Goal: Task Accomplishment & Management: Manage account settings

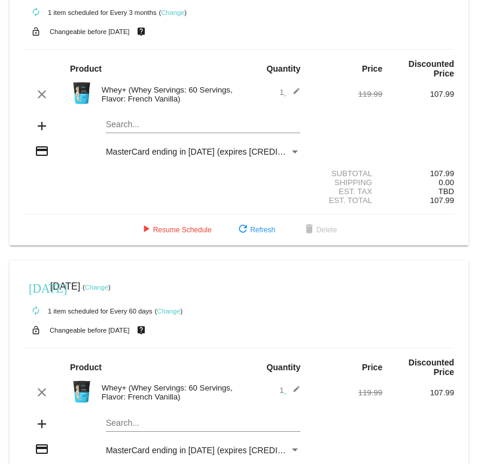
scroll to position [44, 0]
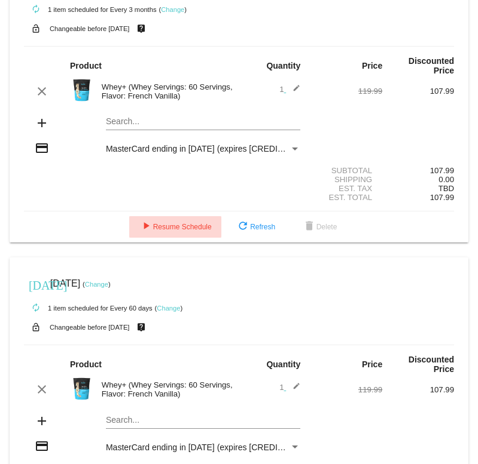
click at [177, 231] on span "play_arrow Resume Schedule" at bounding box center [175, 227] width 73 height 8
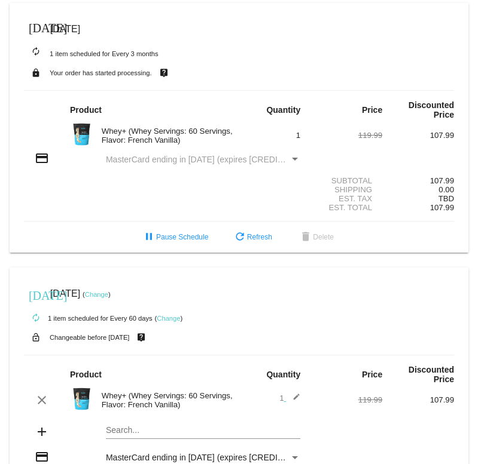
scroll to position [0, 0]
click at [258, 242] on span "refresh Refresh" at bounding box center [252, 237] width 39 height 8
click at [314, 242] on span "delete Delete" at bounding box center [315, 237] width 35 height 8
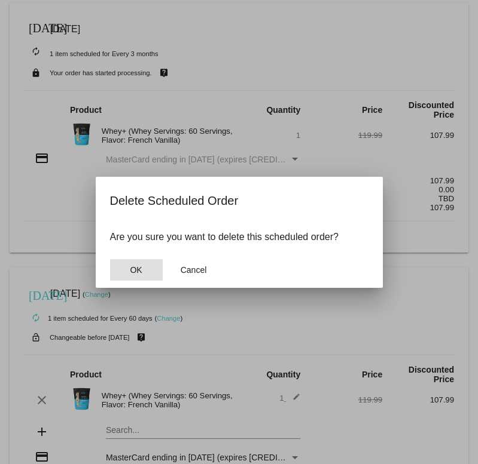
click at [151, 269] on button "OK" at bounding box center [136, 270] width 53 height 22
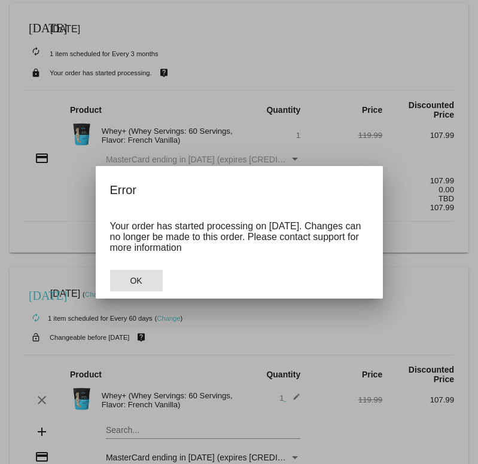
click at [149, 283] on button "OK" at bounding box center [136, 281] width 53 height 22
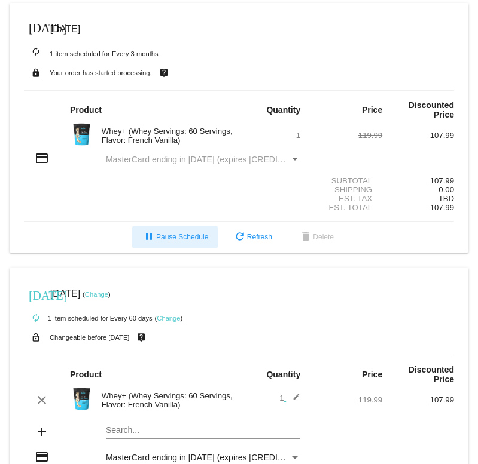
click at [179, 240] on button "pause Pause Schedule" at bounding box center [174, 238] width 85 height 22
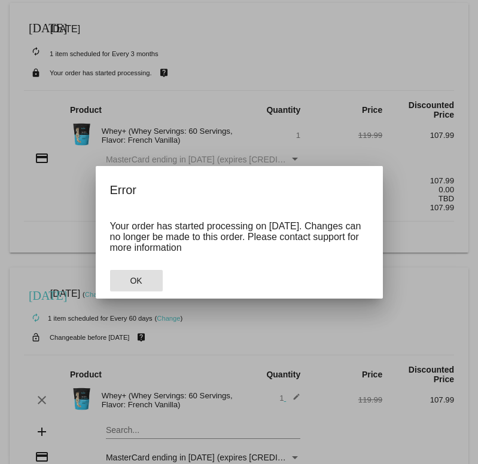
click at [137, 279] on span "OK" at bounding box center [136, 281] width 12 height 10
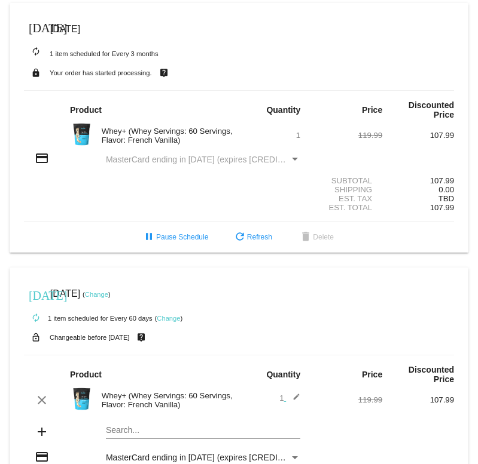
click at [204, 450] on mat-card "today Jul 17 2025 ( Change ) autorenew 1 item scheduled for Every 60 days ( Cha…" at bounding box center [239, 410] width 459 height 284
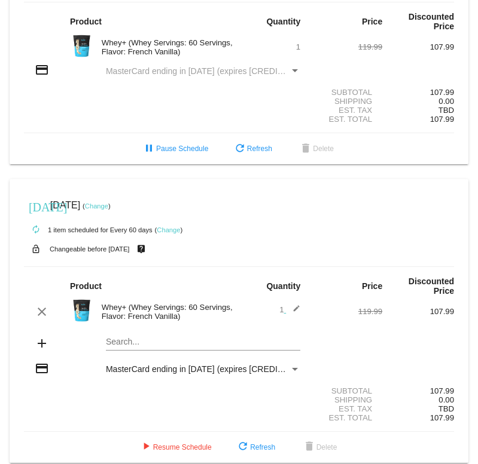
scroll to position [87, 0]
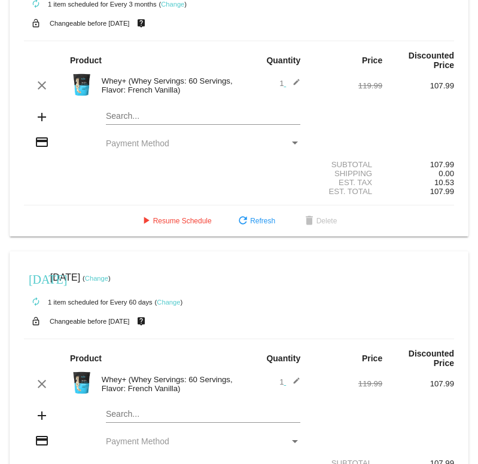
scroll to position [350, 0]
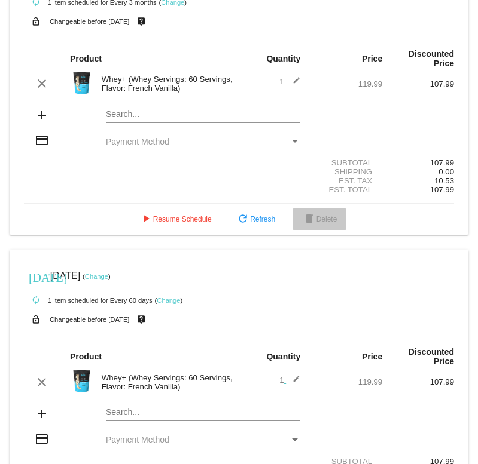
click at [323, 230] on button "delete Delete" at bounding box center [319, 220] width 54 height 22
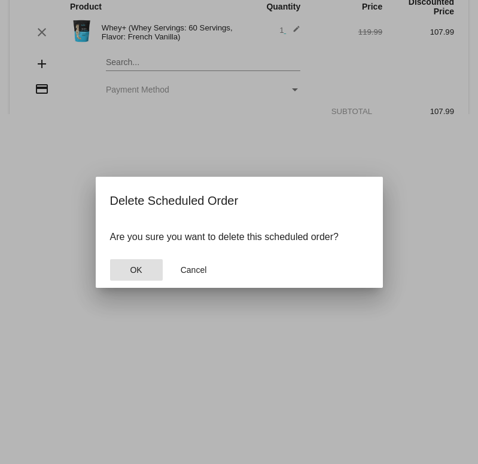
click at [136, 272] on span "OK" at bounding box center [136, 270] width 12 height 10
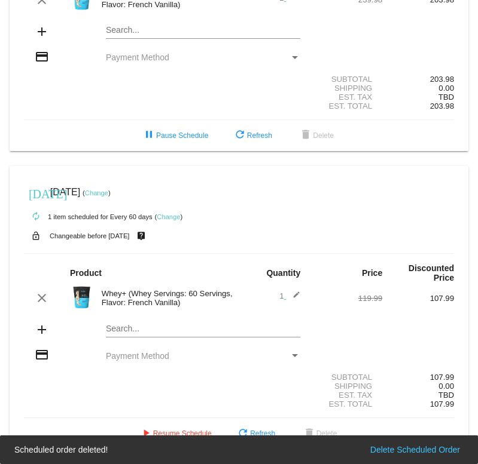
scroll to position [157, 0]
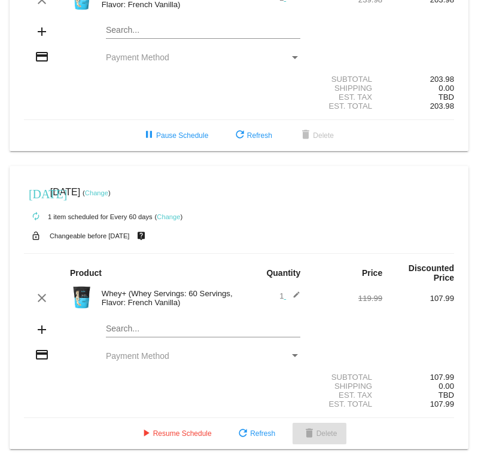
click at [318, 436] on span "delete Delete" at bounding box center [319, 434] width 35 height 8
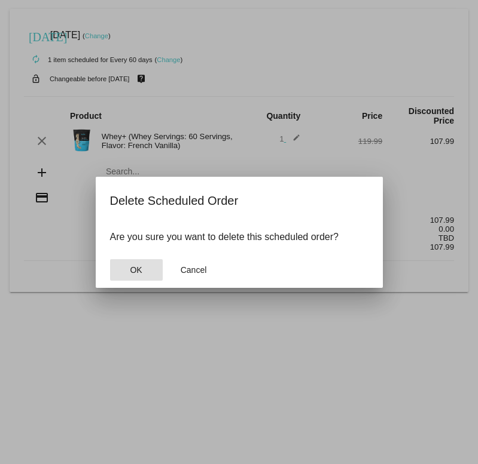
click at [142, 276] on button "OK" at bounding box center [136, 270] width 53 height 22
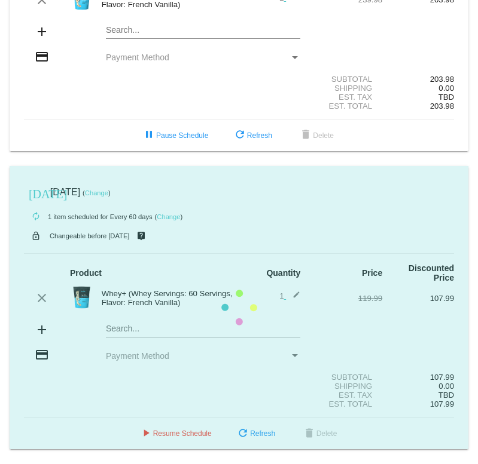
scroll to position [0, 0]
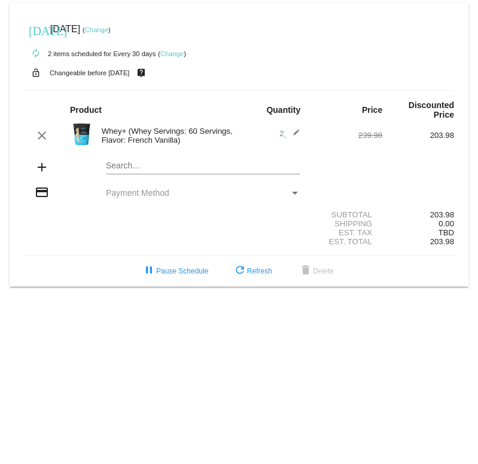
click at [300, 135] on mat-icon "edit" at bounding box center [293, 136] width 14 height 14
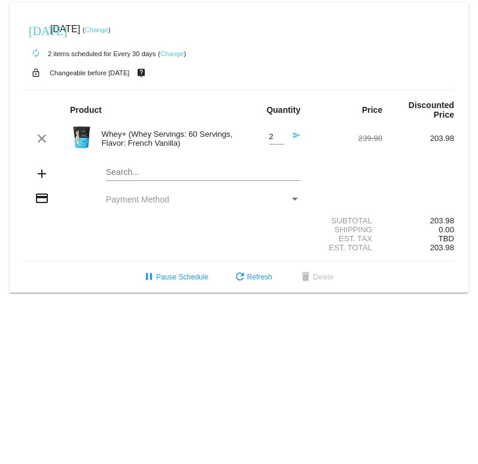
click at [277, 142] on input "2" at bounding box center [276, 137] width 15 height 9
click at [253, 282] on span "refresh Refresh" at bounding box center [252, 277] width 39 height 8
